Goal: Task Accomplishment & Management: Manage account settings

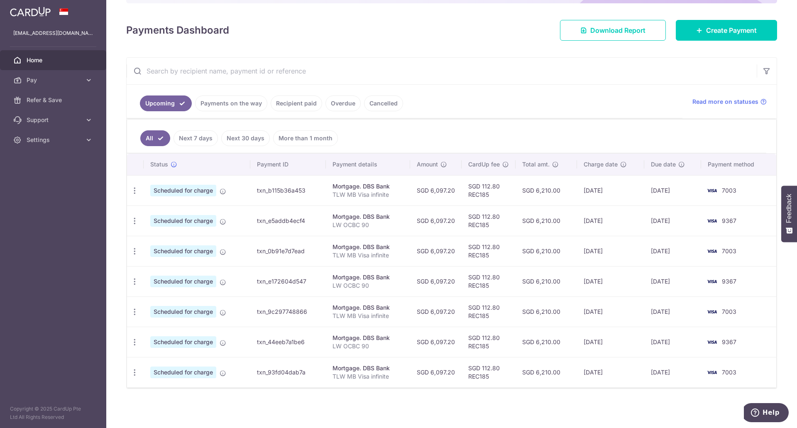
scroll to position [48, 0]
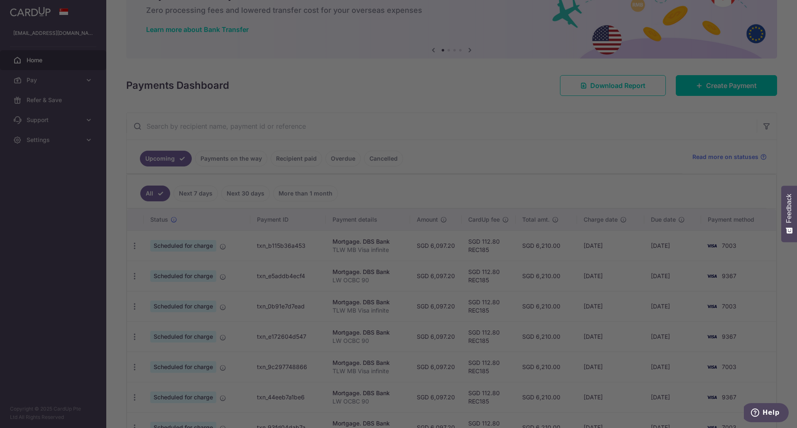
click at [220, 163] on div at bounding box center [402, 216] width 805 height 432
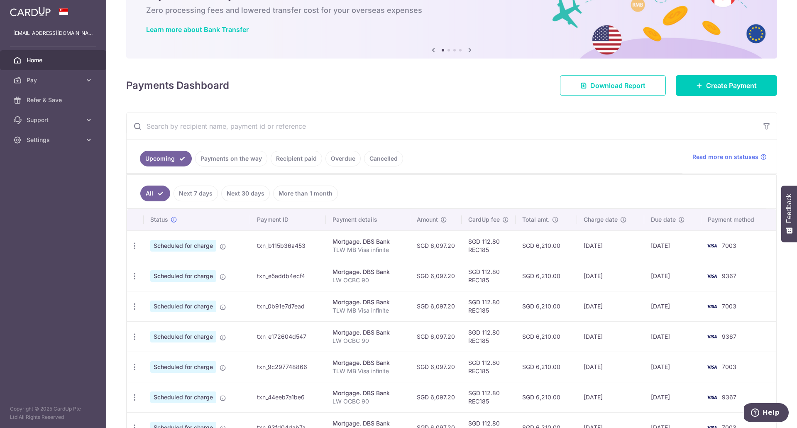
click at [245, 164] on link "Payments on the way" at bounding box center [231, 159] width 72 height 16
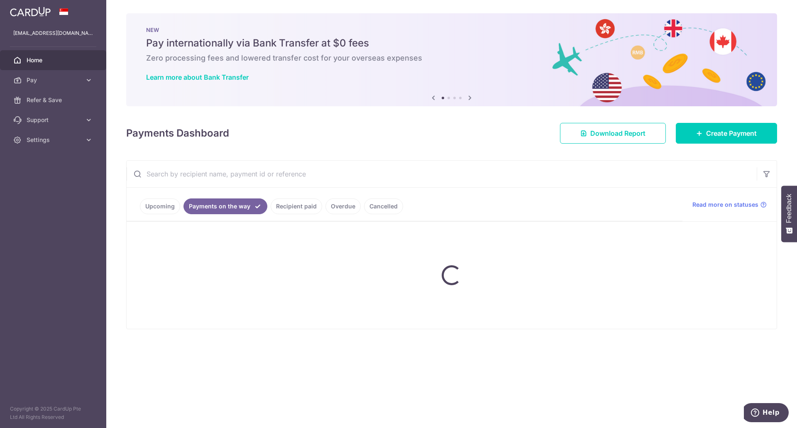
scroll to position [0, 0]
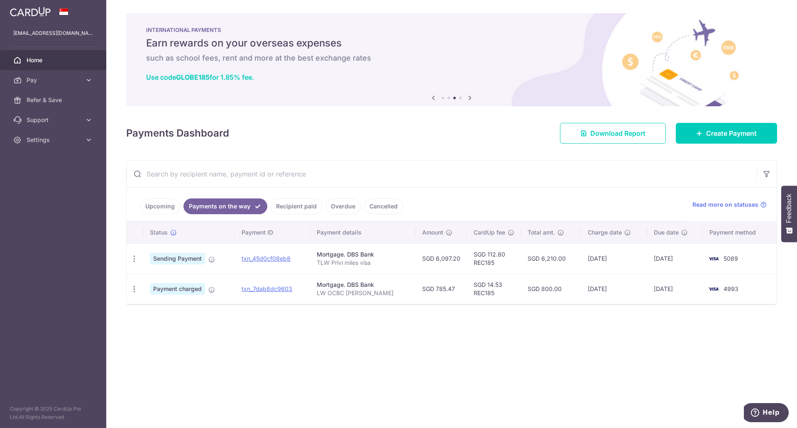
click at [149, 201] on link "Upcoming" at bounding box center [160, 206] width 40 height 16
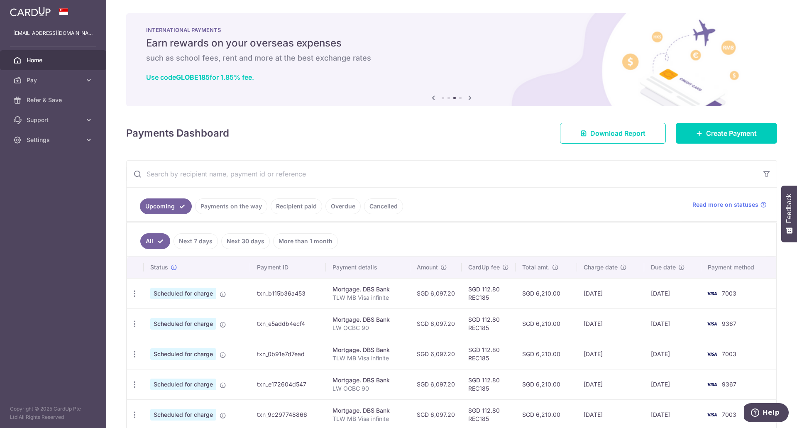
click at [227, 211] on link "Payments on the way" at bounding box center [231, 206] width 72 height 16
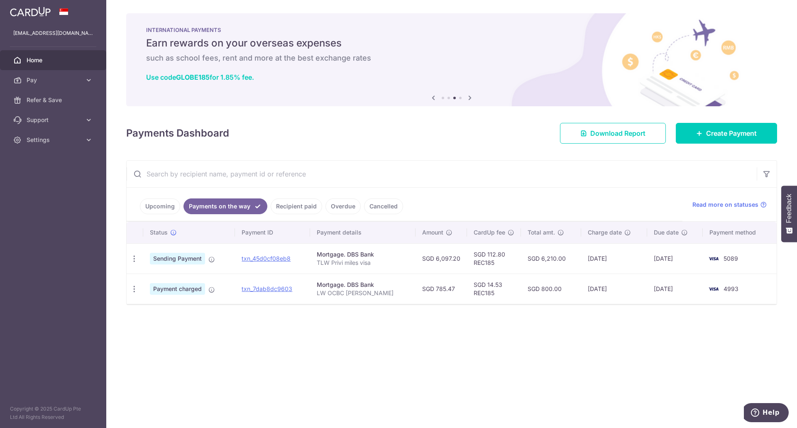
click at [162, 200] on link "Upcoming" at bounding box center [160, 206] width 40 height 16
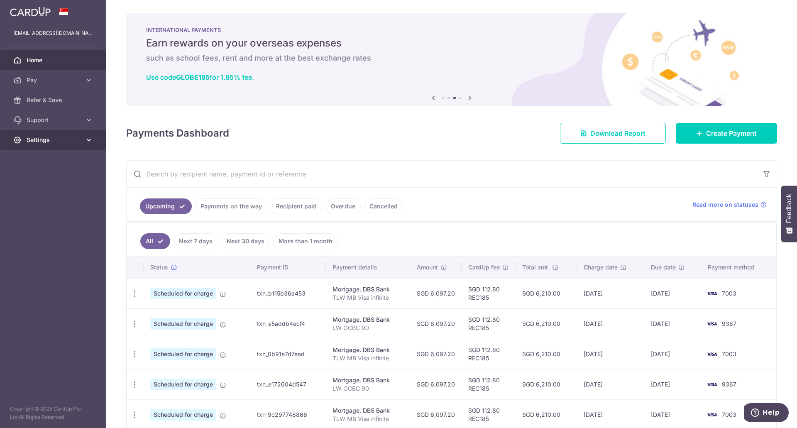
click at [75, 134] on link "Settings" at bounding box center [53, 140] width 106 height 20
click at [90, 186] on link "Logout" at bounding box center [53, 180] width 106 height 20
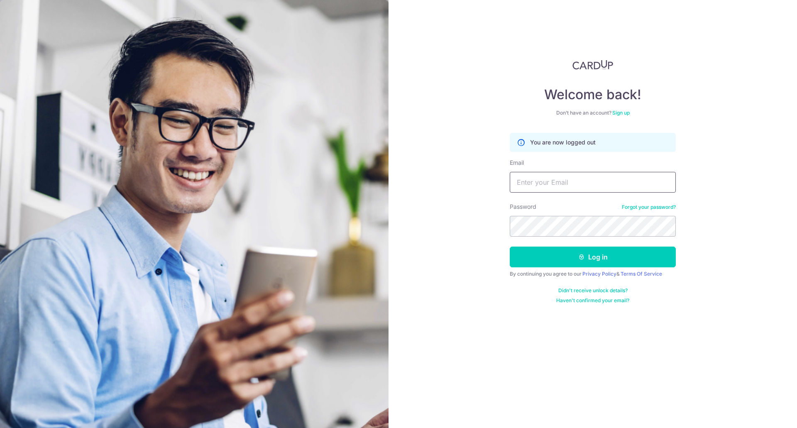
click at [534, 183] on input "Email" at bounding box center [593, 182] width 166 height 21
click at [620, 181] on input "yon9we1" at bounding box center [593, 182] width 166 height 21
type input "[EMAIL_ADDRESS][DOMAIN_NAME]"
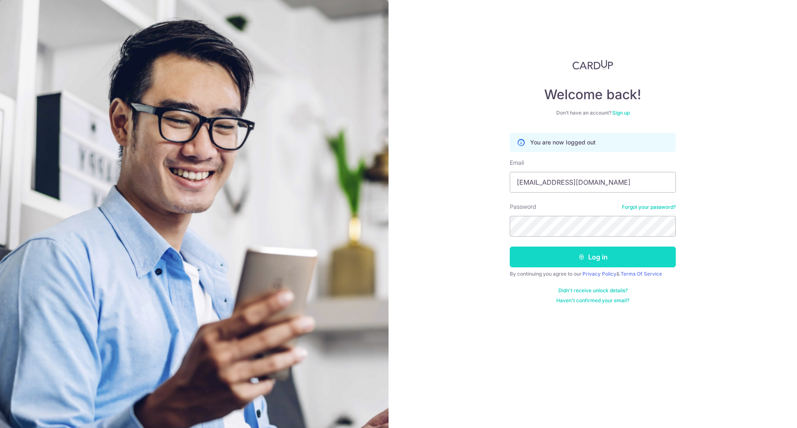
click at [575, 249] on button "Log in" at bounding box center [593, 257] width 166 height 21
